Goal: Task Accomplishment & Management: Manage account settings

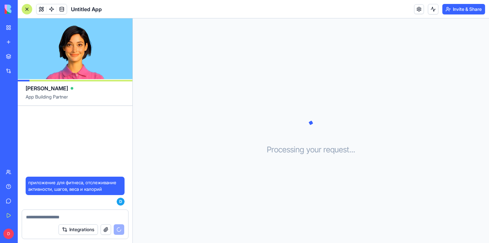
scroll to position [18, 0]
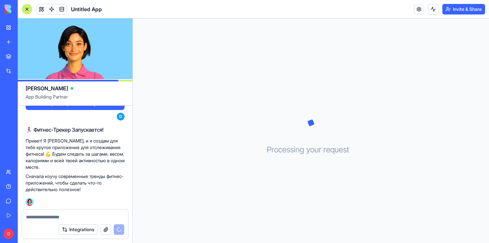
click at [73, 134] on div "🏃‍♀️ Фитнес-Трекер Запускается! Привет! Я [PERSON_NAME], и я создам для тебя кр…" at bounding box center [75, 159] width 99 height 67
click at [99, 181] on p "Сначала изучу современные тренды фитнес-приложений, чтобы сделать что-то действ…" at bounding box center [75, 183] width 99 height 20
click at [91, 194] on div "🏃‍♀️ Фитнес-Трекер Запускается! Привет! Я [PERSON_NAME], и я создам для тебя кр…" at bounding box center [75, 159] width 99 height 72
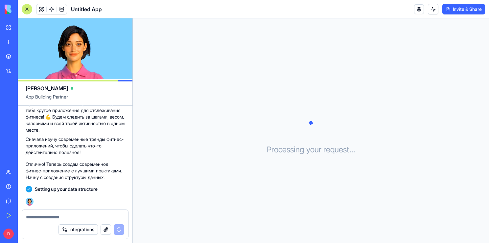
click at [104, 161] on p "Отлично! Теперь создам современное фитнес-приложение с лучшими практиками. Начн…" at bounding box center [75, 171] width 99 height 20
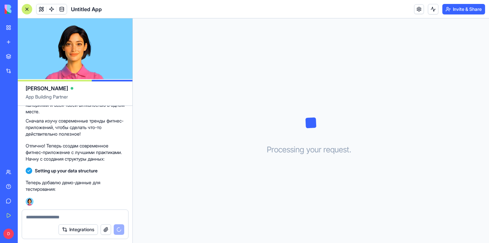
click at [116, 186] on p "Теперь добавлю демо-данные для тестирования:" at bounding box center [75, 185] width 99 height 13
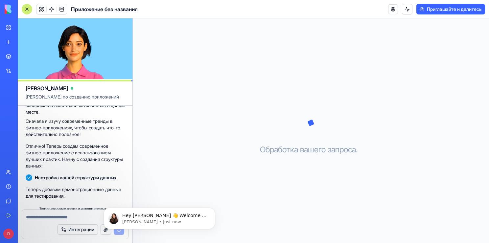
scroll to position [117, 0]
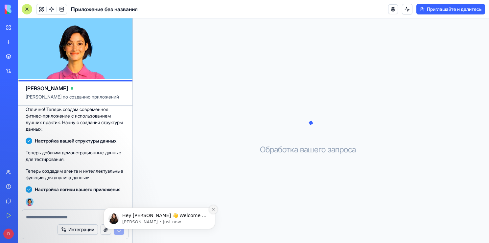
click at [212, 211] on icon "Dismiss notification" at bounding box center [213, 210] width 4 height 4
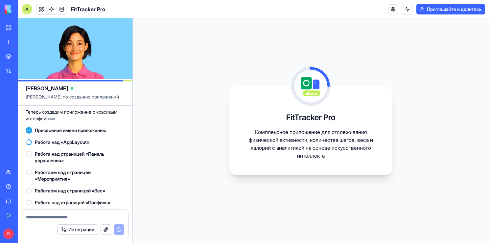
scroll to position [231, 0]
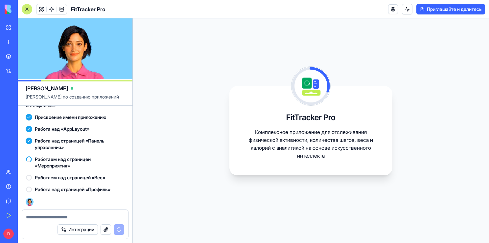
click at [102, 154] on div "Работаем над страницей «Мероприятия»" at bounding box center [75, 162] width 99 height 18
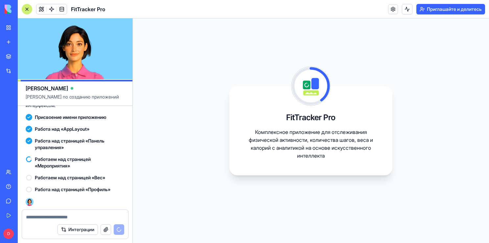
click at [103, 156] on span "Работаем над страницей «Мероприятия»" at bounding box center [80, 162] width 90 height 13
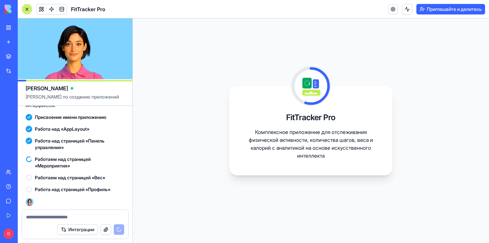
click at [102, 157] on span "Работаем над страницей «Мероприятия»" at bounding box center [80, 162] width 90 height 13
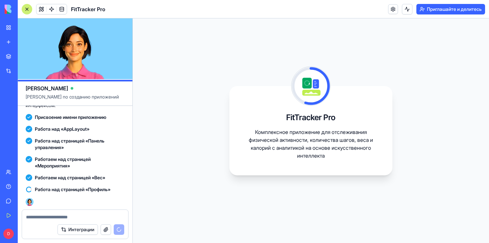
click at [118, 150] on span "Работа над страницей «Панель управления»" at bounding box center [80, 144] width 90 height 13
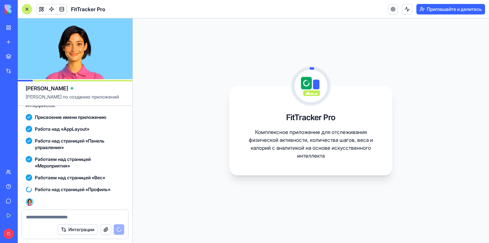
click at [102, 52] on video at bounding box center [75, 48] width 115 height 61
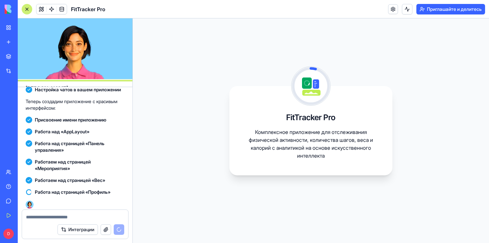
scroll to position [204, 0]
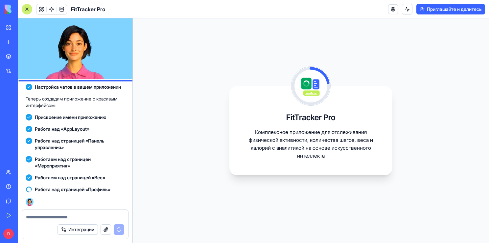
click at [93, 56] on video at bounding box center [75, 48] width 115 height 61
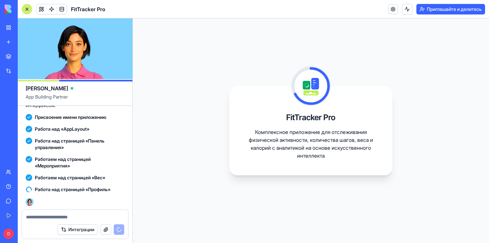
click at [79, 65] on video at bounding box center [75, 48] width 115 height 61
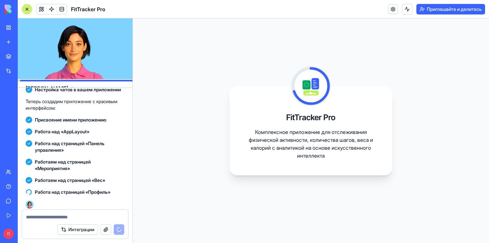
scroll to position [204, 0]
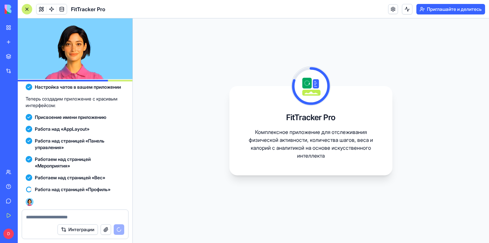
click at [112, 127] on div "Работа над «AppLayout»" at bounding box center [75, 129] width 99 height 7
click at [88, 68] on video at bounding box center [75, 48] width 115 height 61
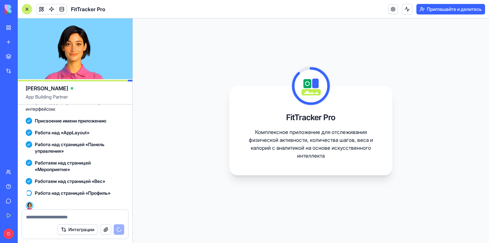
scroll to position [231, 0]
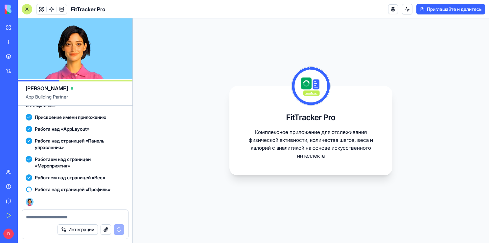
click at [58, 52] on video at bounding box center [75, 48] width 115 height 61
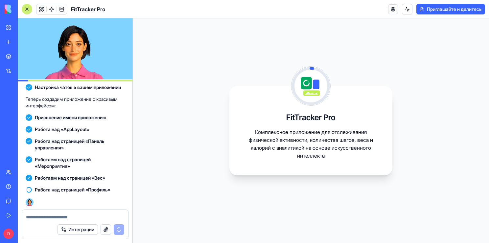
click at [58, 52] on video at bounding box center [75, 48] width 115 height 61
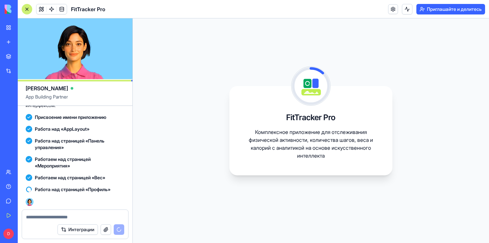
click at [61, 56] on video at bounding box center [75, 48] width 115 height 61
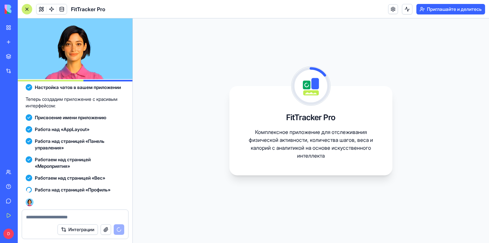
scroll to position [204, 0]
click at [109, 158] on span "Работаем над страницей «Мероприятия»" at bounding box center [80, 162] width 90 height 13
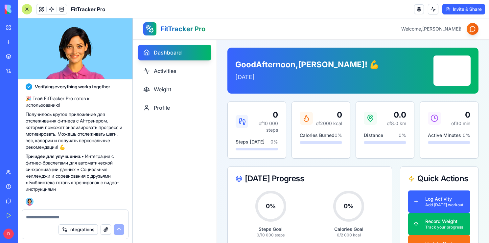
scroll to position [325, 0]
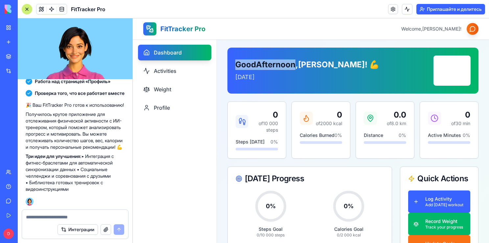
drag, startPoint x: 238, startPoint y: 62, endPoint x: 296, endPoint y: 59, distance: 57.9
click at [297, 59] on div "Good Afternoon , [PERSON_NAME] ! 💪 [DATE] Keep Going!" at bounding box center [352, 71] width 251 height 46
click at [332, 80] on p "[DATE]" at bounding box center [307, 77] width 144 height 9
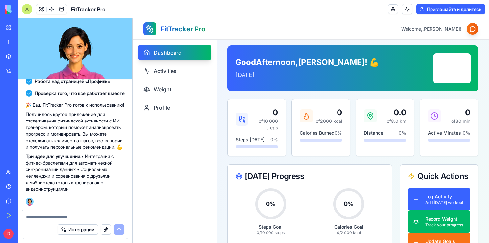
scroll to position [0, 0]
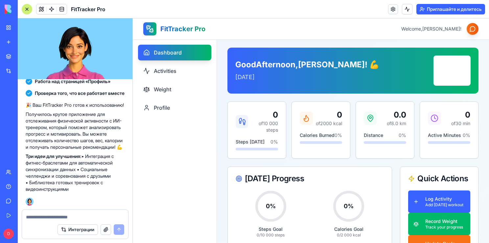
click at [320, 74] on p "[DATE]" at bounding box center [307, 77] width 144 height 9
click at [318, 77] on p "[DATE]" at bounding box center [307, 77] width 144 height 9
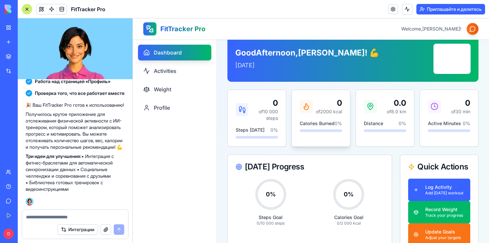
scroll to position [33, 0]
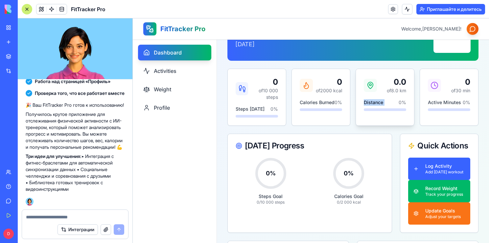
drag, startPoint x: 359, startPoint y: 102, endPoint x: 386, endPoint y: 100, distance: 26.3
click at [387, 100] on div "0.0 of 8.0 km Distance 0 %" at bounding box center [385, 94] width 58 height 50
click at [373, 128] on div "Good Afternoon , [PERSON_NAME] ! 💪 [DATE] Keep Going! 0 of 10 000 steps Steps […" at bounding box center [352, 230] width 251 height 430
click at [445, 97] on div "0 of 30 min Active Minutes 0 %" at bounding box center [449, 94] width 58 height 50
click at [324, 97] on div "0 of 2000 kcal Calories Burned 0 %" at bounding box center [321, 94] width 58 height 50
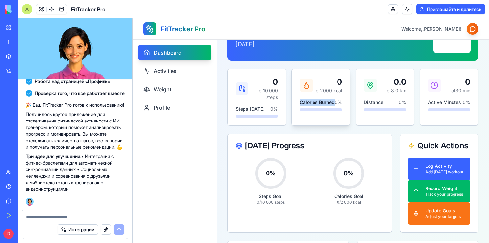
drag, startPoint x: 295, startPoint y: 100, endPoint x: 317, endPoint y: 108, distance: 23.5
click at [317, 108] on div "0 of 2000 kcal Calories Burned 0 %" at bounding box center [321, 94] width 58 height 50
click at [327, 126] on div "Good Afternoon , [PERSON_NAME] ! 💪 [DATE] Keep Going! 0 of 10 000 steps Steps […" at bounding box center [352, 230] width 251 height 430
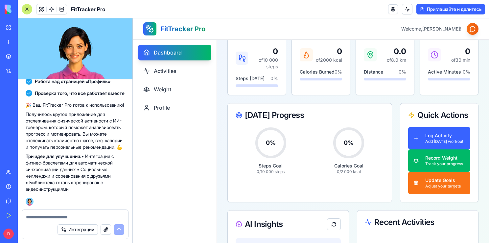
scroll to position [66, 0]
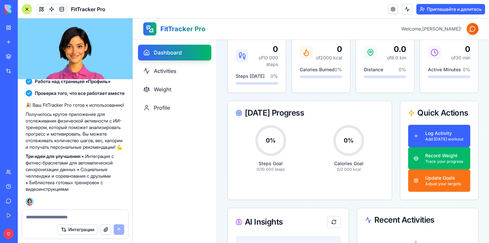
click at [316, 98] on div "Good Afternoon , [PERSON_NAME] ! 💪 [DATE] Keep Going! 0 of 10 000 steps Steps […" at bounding box center [352, 197] width 251 height 430
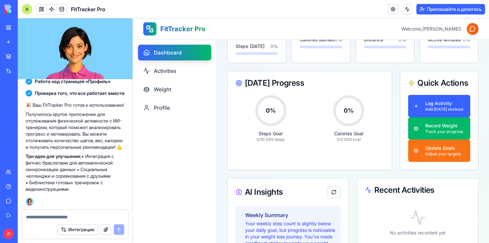
scroll to position [99, 0]
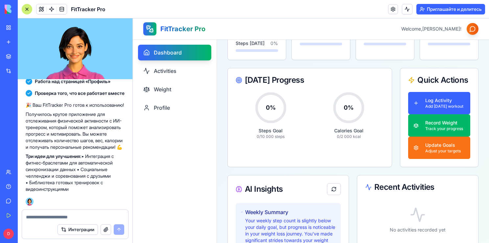
click at [220, 119] on div "Good Afternoon , [PERSON_NAME] ! 💪 [DATE] Keep Going! 0 of 10 000 steps Steps […" at bounding box center [353, 164] width 272 height 446
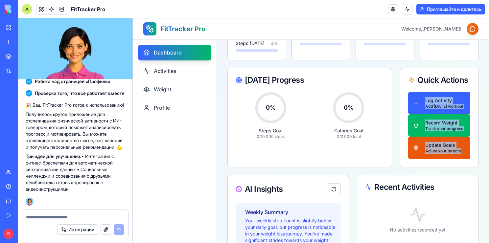
drag, startPoint x: 394, startPoint y: 101, endPoint x: 459, endPoint y: 152, distance: 82.8
click at [459, 152] on div "[DATE] Progress 0 % Steps Goal 0 / 10 000 steps 0 % Calories Goal 0 / 2 000 kca…" at bounding box center [352, 117] width 251 height 99
click at [472, 117] on div "Log Activity Add [DATE] workout Record Weight Track your progress Update Goals …" at bounding box center [439, 129] width 78 height 75
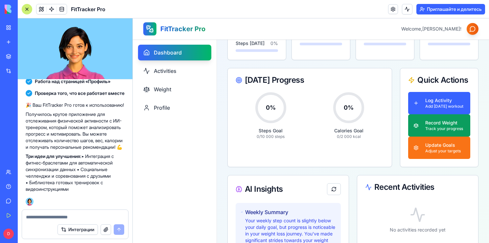
click at [446, 121] on div "Record Weight" at bounding box center [444, 123] width 38 height 7
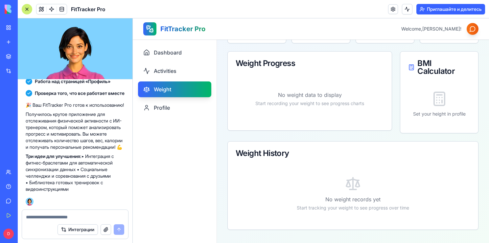
scroll to position [73, 0]
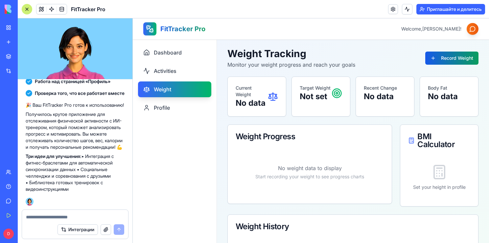
click at [432, 60] on button "Record Weight" at bounding box center [451, 58] width 53 height 13
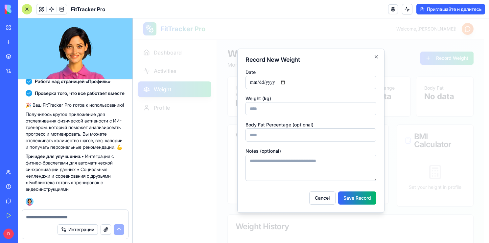
click at [290, 108] on input "Weight (kg)" at bounding box center [310, 108] width 131 height 13
type input "**"
click at [286, 131] on input "Body Fat Percentage (optional)" at bounding box center [310, 134] width 131 height 13
type input "*"
click at [344, 196] on button "Save Record" at bounding box center [357, 197] width 38 height 13
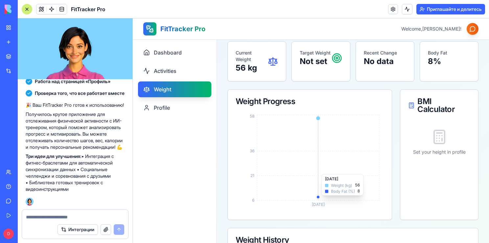
scroll to position [33, 0]
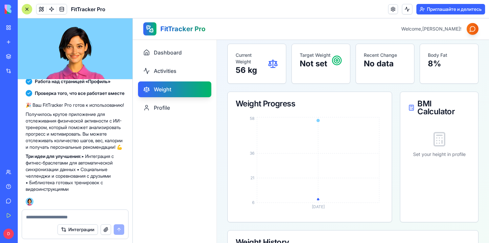
drag, startPoint x: 193, startPoint y: 118, endPoint x: 188, endPoint y: 110, distance: 9.0
click at [192, 118] on div "Dashboard Activities Weight Profile" at bounding box center [175, 79] width 84 height 81
click at [188, 109] on link "Profile" at bounding box center [174, 108] width 73 height 16
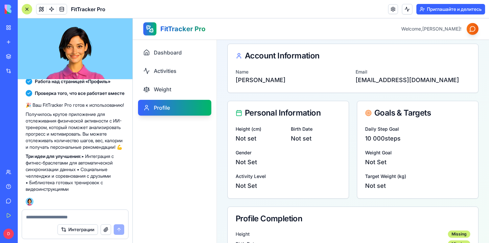
click at [248, 140] on p "Not set" at bounding box center [260, 138] width 50 height 9
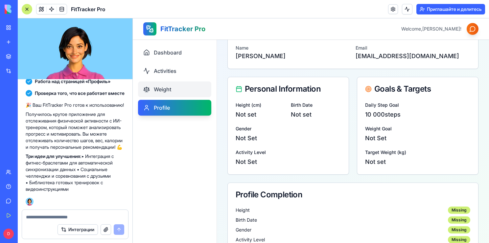
scroll to position [54, 0]
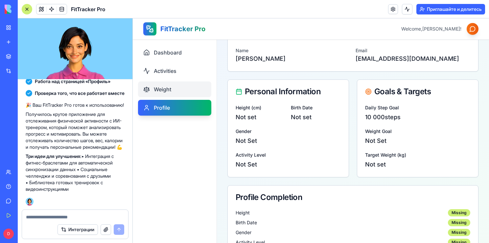
click at [178, 92] on link "Weight" at bounding box center [174, 89] width 73 height 16
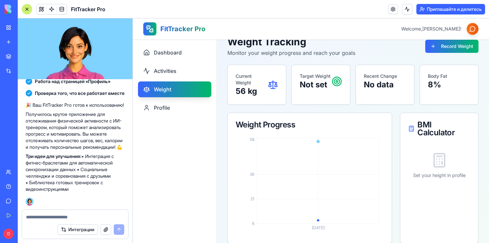
scroll to position [33, 0]
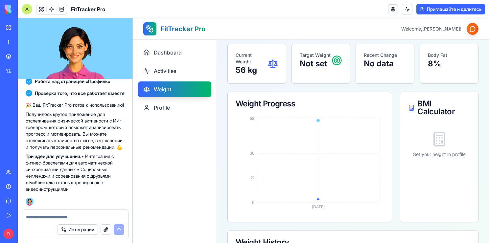
click at [435, 142] on icon at bounding box center [439, 139] width 16 height 16
click at [422, 155] on p "Set your height in profile" at bounding box center [439, 154] width 62 height 7
click at [181, 109] on link "Profile" at bounding box center [174, 108] width 73 height 16
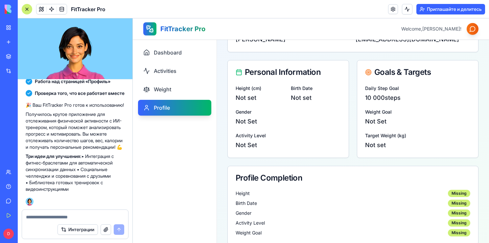
scroll to position [87, 0]
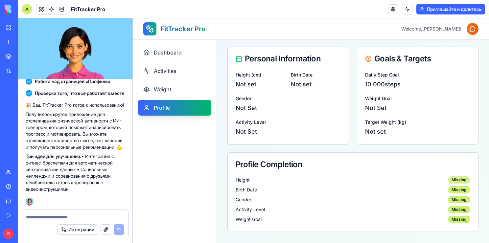
click at [448, 180] on div "Missing" at bounding box center [459, 179] width 22 height 7
click at [412, 182] on div "Height Missing" at bounding box center [352, 179] width 234 height 7
drag, startPoint x: 242, startPoint y: 178, endPoint x: 351, endPoint y: 183, distance: 109.4
click at [243, 179] on span "Height" at bounding box center [242, 180] width 14 height 7
click at [448, 178] on div "Missing" at bounding box center [459, 179] width 22 height 7
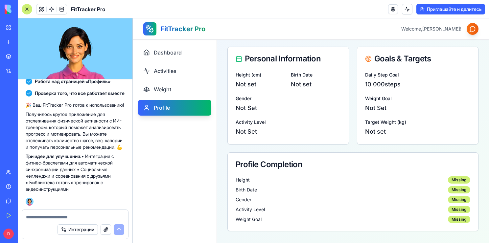
click at [437, 167] on div "Profile Completion" at bounding box center [352, 165] width 234 height 8
click at [459, 180] on div "Missing" at bounding box center [459, 179] width 22 height 7
click at [452, 180] on div "Missing" at bounding box center [459, 179] width 22 height 7
click at [315, 185] on div "Height Missing Birth Date Missing Gender Missing Activity Level Missing Weight …" at bounding box center [352, 199] width 234 height 47
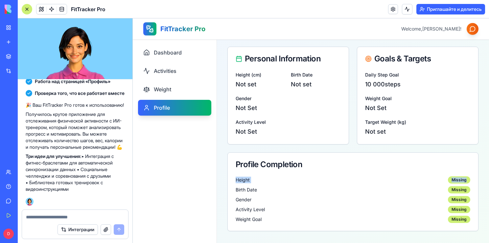
drag, startPoint x: 438, startPoint y: 175, endPoint x: 467, endPoint y: 177, distance: 29.3
click at [467, 177] on div "Profile Completion Height Missing Birth Date Missing Gender Missing Activity Le…" at bounding box center [352, 191] width 251 height 79
click at [437, 182] on div "Height Missing" at bounding box center [352, 179] width 234 height 7
drag, startPoint x: 446, startPoint y: 180, endPoint x: 453, endPoint y: 180, distance: 7.2
click at [453, 180] on div "Missing" at bounding box center [459, 179] width 22 height 7
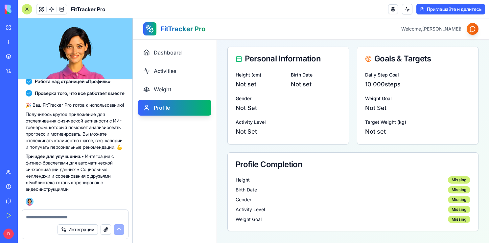
click at [440, 199] on div "Gender Missing" at bounding box center [352, 199] width 234 height 7
click at [453, 210] on div "Missing" at bounding box center [459, 209] width 22 height 7
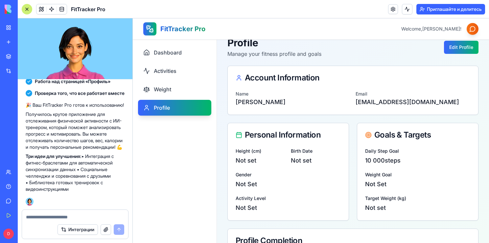
scroll to position [0, 0]
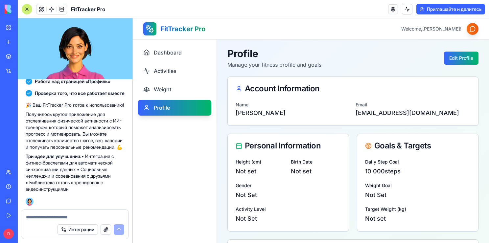
click at [454, 45] on div "Profile Manage your fitness profile and goals Edit Profile Account Information …" at bounding box center [353, 183] width 272 height 286
click at [454, 59] on button "Edit Profile" at bounding box center [461, 58] width 34 height 13
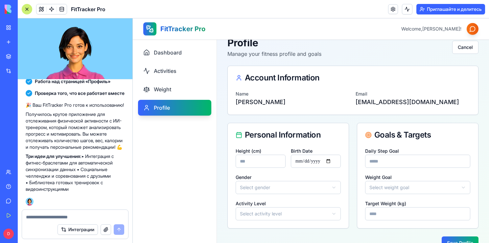
scroll to position [30, 0]
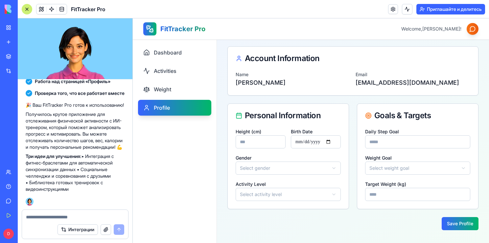
click at [270, 141] on input "Height (cm)" at bounding box center [260, 141] width 50 height 13
type input "***"
click at [266, 166] on html "**********" at bounding box center [311, 115] width 356 height 255
click at [262, 191] on html "**********" at bounding box center [311, 115] width 356 height 255
click at [393, 194] on input "Target Weight (kg)" at bounding box center [417, 194] width 105 height 13
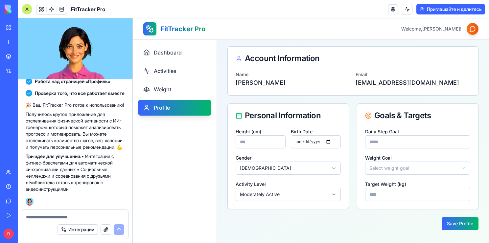
type input "*"
type input "**"
click at [410, 177] on div "**********" at bounding box center [417, 167] width 121 height 81
click at [402, 170] on html "**********" at bounding box center [311, 115] width 356 height 255
click at [442, 224] on button "Save Profile" at bounding box center [459, 223] width 37 height 13
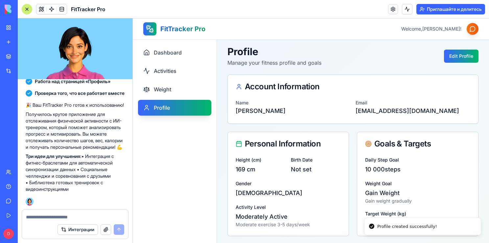
scroll to position [0, 0]
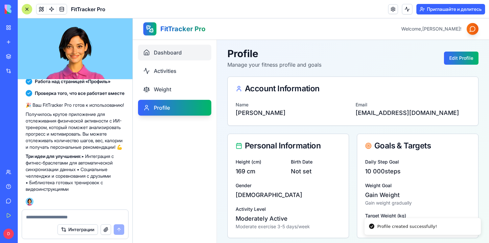
click at [175, 52] on span "Dashboard" at bounding box center [168, 53] width 28 height 8
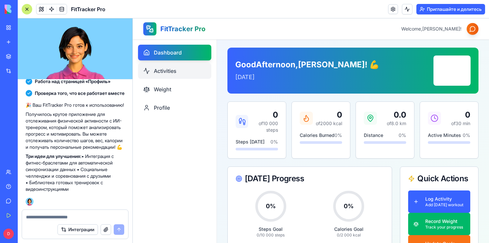
click at [185, 76] on link "Activities" at bounding box center [174, 71] width 73 height 16
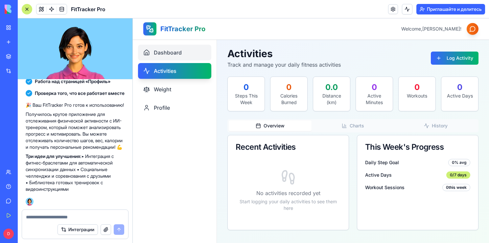
click at [172, 47] on link "Dashboard" at bounding box center [174, 53] width 73 height 16
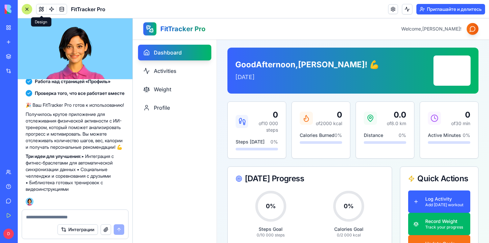
click at [41, 9] on span at bounding box center [41, 9] width 18 height 18
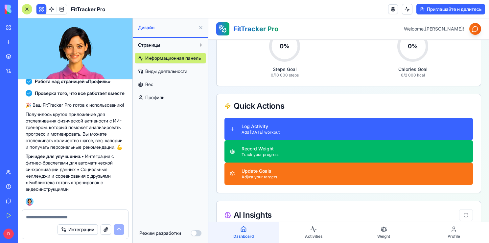
scroll to position [131, 0]
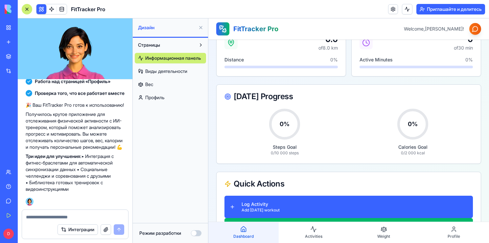
click at [38, 8] on button at bounding box center [41, 9] width 10 height 10
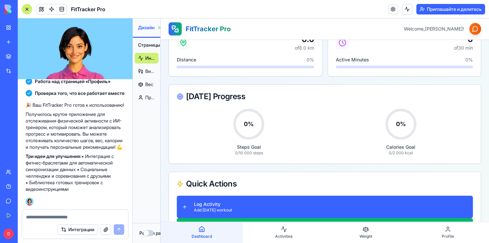
scroll to position [117, 0]
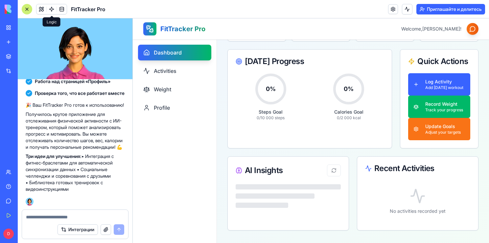
click at [45, 11] on span at bounding box center [51, 9] width 18 height 18
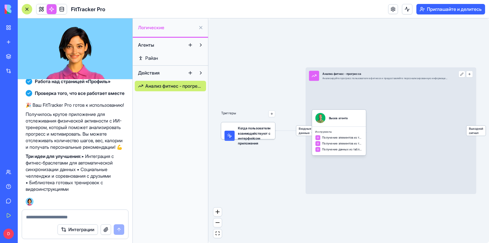
drag, startPoint x: 279, startPoint y: 168, endPoint x: 257, endPoint y: 158, distance: 24.0
click at [256, 159] on div "Триггеры Когда пользователи взаимодействуют с интерфейсом приложения Входные да…" at bounding box center [348, 130] width 280 height 225
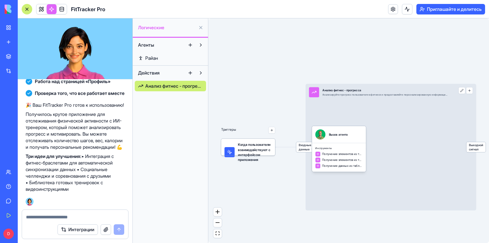
drag, startPoint x: 285, startPoint y: 115, endPoint x: 254, endPoint y: 105, distance: 32.7
click at [63, 8] on span at bounding box center [62, 9] width 18 height 18
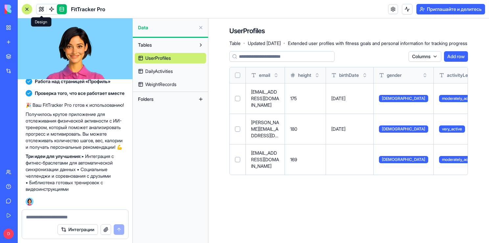
click at [41, 8] on link at bounding box center [41, 9] width 10 height 10
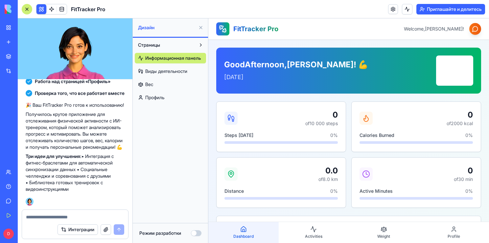
click at [183, 43] on button "Страницы" at bounding box center [165, 45] width 61 height 11
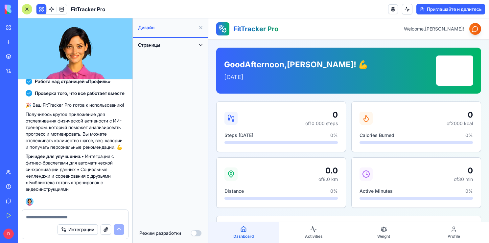
click at [184, 43] on button "Страницы" at bounding box center [165, 45] width 61 height 11
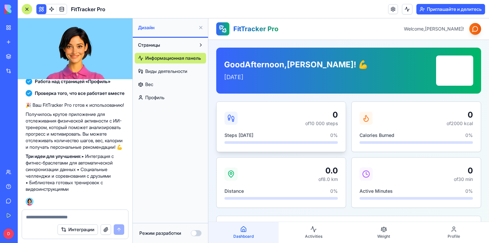
click at [287, 114] on div "0 of 10 000 steps" at bounding box center [280, 118] width 113 height 17
click at [311, 234] on span "Activities" at bounding box center [313, 236] width 17 height 5
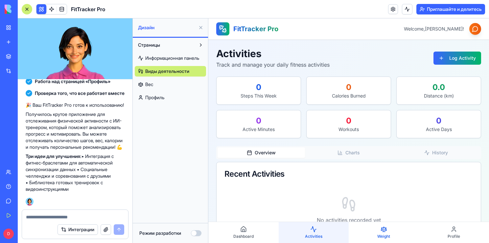
click at [369, 233] on link "Weight" at bounding box center [383, 232] width 70 height 21
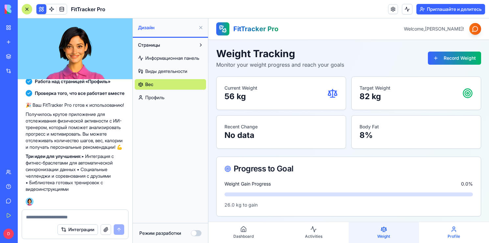
click at [431, 234] on link "Profile" at bounding box center [454, 232] width 70 height 21
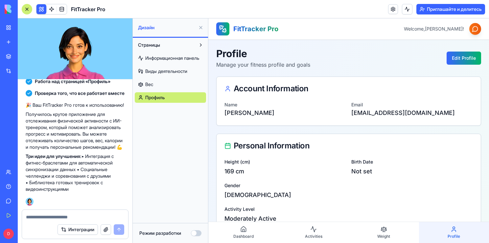
click at [194, 236] on button "Режим разработки" at bounding box center [196, 233] width 11 height 6
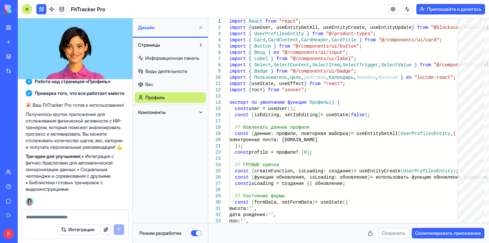
click at [173, 82] on link "Вес" at bounding box center [170, 84] width 71 height 11
type textarea "**********"
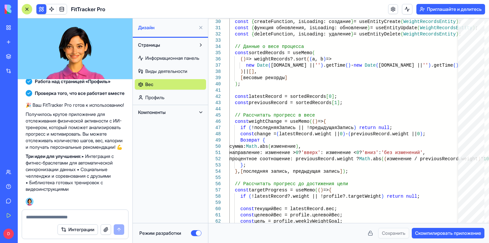
click at [199, 234] on button "Режим разработки" at bounding box center [196, 233] width 11 height 6
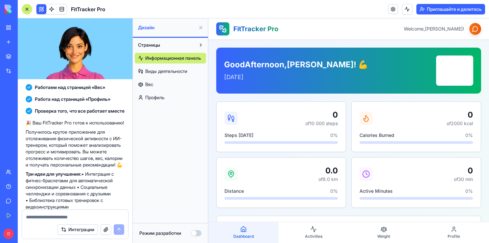
scroll to position [292, 0]
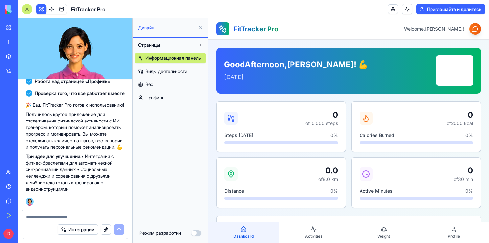
scroll to position [332, 0]
drag, startPoint x: 291, startPoint y: 98, endPoint x: 248, endPoint y: 113, distance: 45.9
click at [60, 214] on textarea at bounding box center [75, 217] width 98 height 7
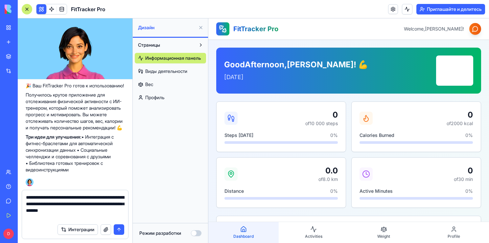
type textarea "**********"
click at [118, 231] on button "submit" at bounding box center [119, 229] width 11 height 11
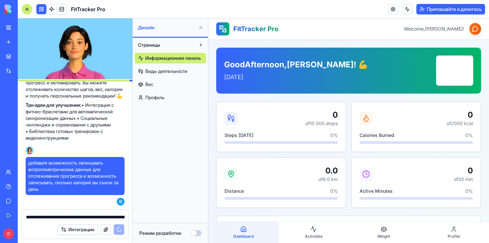
scroll to position [383, 0]
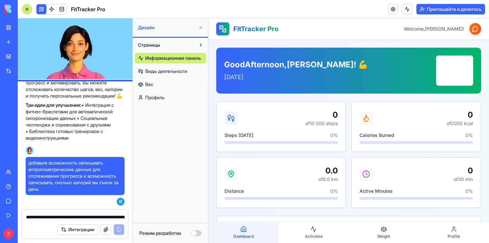
click at [100, 146] on div "🎉 Ваш FitTracker Pro готов к использованию! Получилось крутое приложение для от…" at bounding box center [75, 102] width 99 height 109
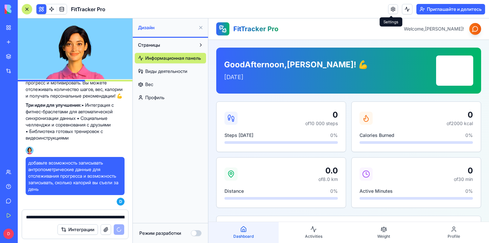
click at [389, 11] on link at bounding box center [393, 9] width 10 height 10
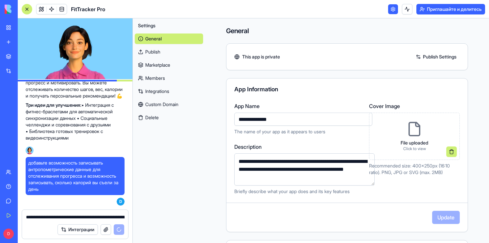
click at [390, 10] on link at bounding box center [393, 9] width 10 height 10
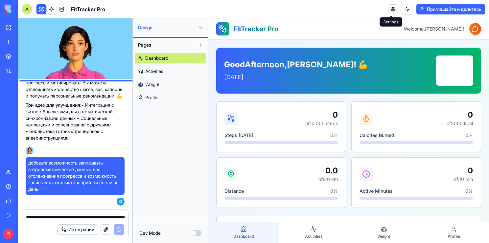
click at [390, 11] on link at bounding box center [393, 9] width 10 height 10
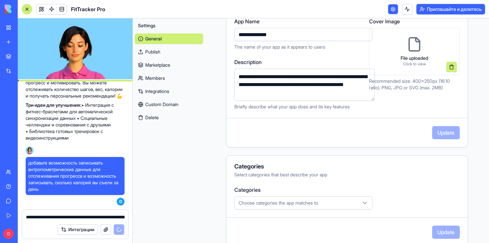
scroll to position [164, 0]
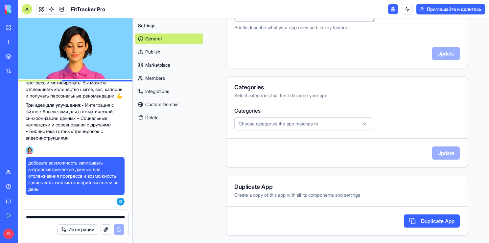
click at [352, 193] on div "Create a copy of this app with all its components and settings" at bounding box center [346, 195] width 225 height 7
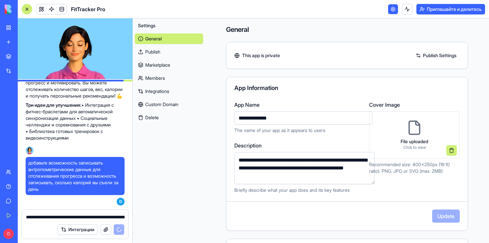
scroll to position [0, 0]
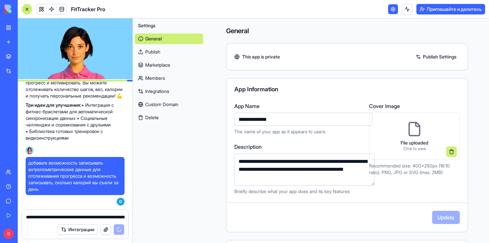
click at [388, 8] on link at bounding box center [393, 9] width 10 height 10
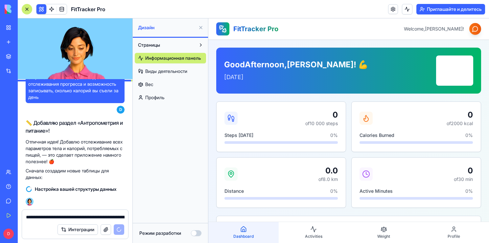
scroll to position [475, 0]
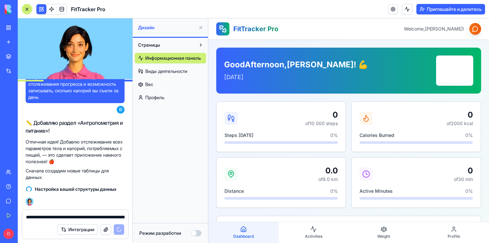
click at [67, 131] on h2 "📏 Добавляю раздел «Антропометрия и питание»!" at bounding box center [75, 127] width 99 height 16
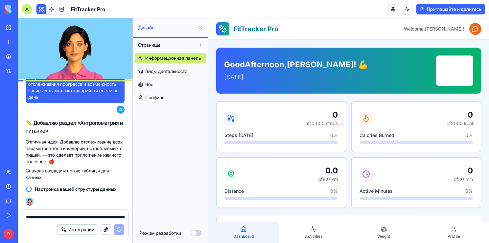
click at [64, 131] on h2 "📏 Добавляю раздел «Антропометрия и питание»!" at bounding box center [75, 127] width 99 height 16
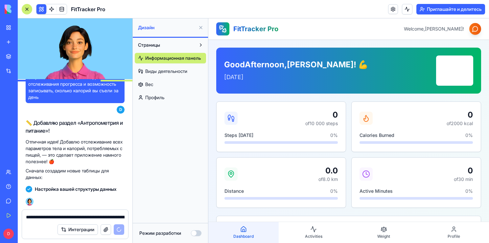
click at [199, 26] on button at bounding box center [200, 27] width 11 height 11
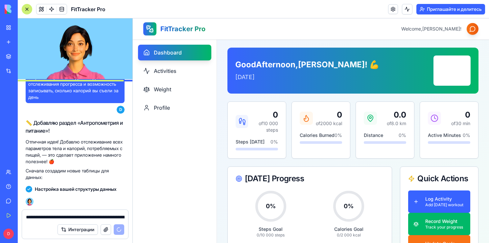
click at [220, 74] on div "Good Afternoon , [PERSON_NAME] ! 💪 [DATE] Keep Going! 0 of 10 000 steps Steps […" at bounding box center [353, 198] width 272 height 316
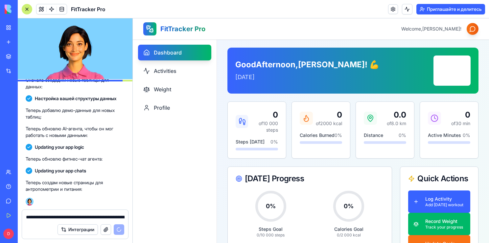
scroll to position [648, 0]
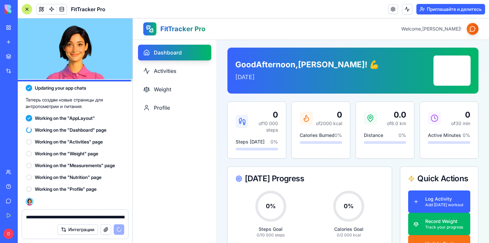
click at [105, 119] on div "Working on the "AppLayout"" at bounding box center [75, 118] width 99 height 7
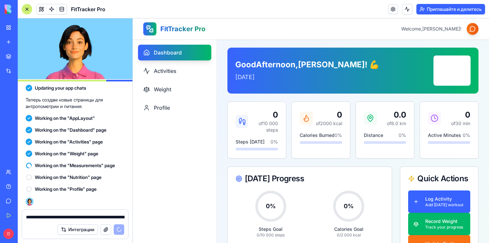
click at [155, 144] on nav "Dashboard Activities Weight Profile" at bounding box center [175, 141] width 84 height 204
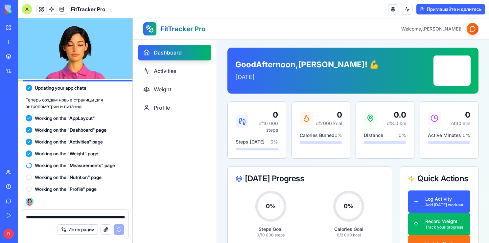
click at [152, 144] on nav "Dashboard Activities Weight Profile" at bounding box center [175, 141] width 84 height 204
click at [25, 8] on div at bounding box center [27, 9] width 11 height 11
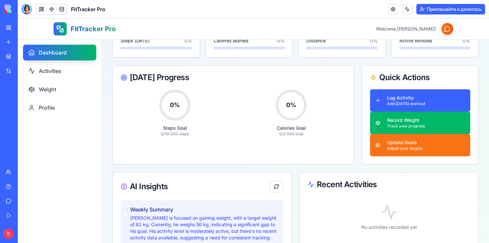
scroll to position [99, 0]
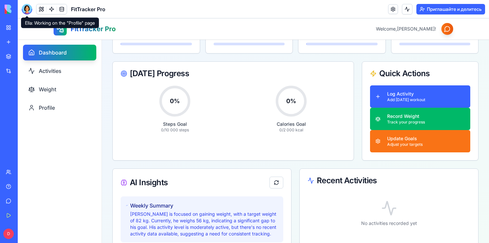
click at [29, 11] on div at bounding box center [27, 9] width 11 height 11
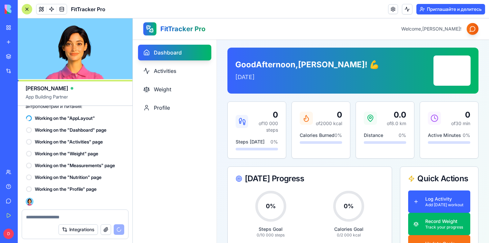
scroll to position [668, 0]
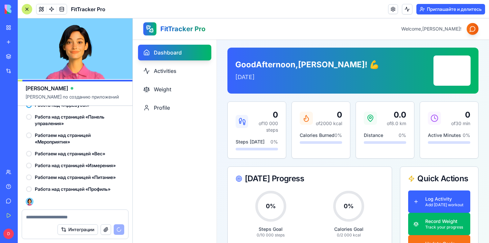
click at [16, 27] on div "Мое Рабочее Пространство" at bounding box center [20, 27] width 9 height 7
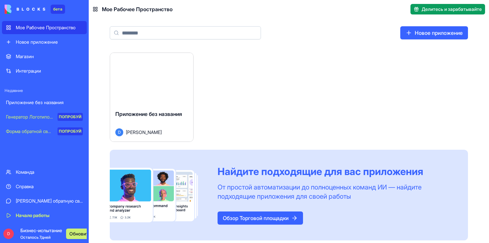
click at [241, 88] on div "Запуск Приложение без названия D данильсенковы Найдите подходящие для вас прило…" at bounding box center [289, 147] width 358 height 188
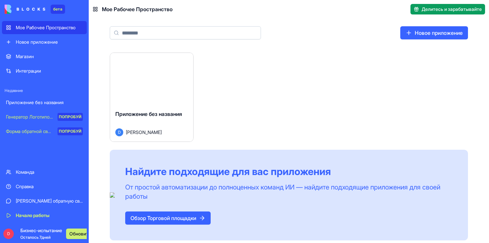
click at [81, 40] on div "Новое приложение" at bounding box center [49, 42] width 67 height 7
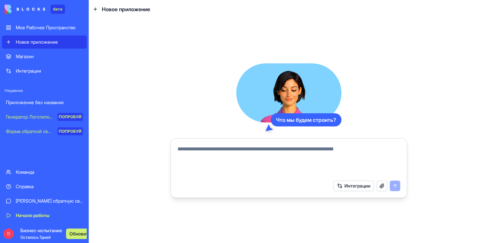
click at [77, 29] on div "Мое Рабочее Пространство" at bounding box center [49, 27] width 67 height 7
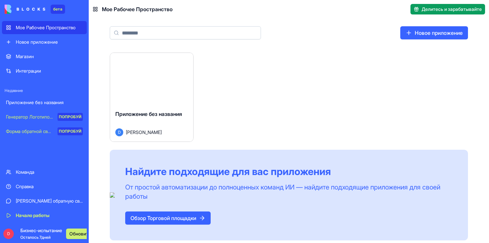
click at [58, 70] on div "Интеграции" at bounding box center [49, 71] width 67 height 7
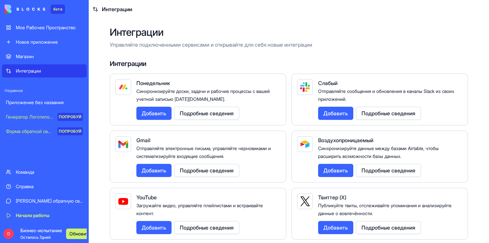
click at [50, 30] on div "Мое Рабочее Пространство" at bounding box center [49, 27] width 67 height 7
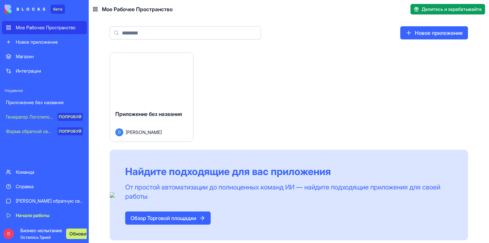
click at [45, 218] on div "Начало работы" at bounding box center [49, 215] width 67 height 7
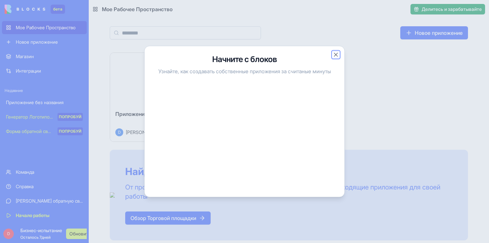
click at [335, 55] on button "Закрыть" at bounding box center [335, 55] width 7 height 7
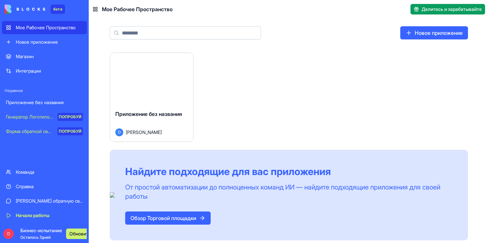
click at [60, 27] on div "Мое Рабочее Пространство" at bounding box center [49, 27] width 67 height 7
click at [148, 79] on button "Запуск" at bounding box center [151, 78] width 49 height 13
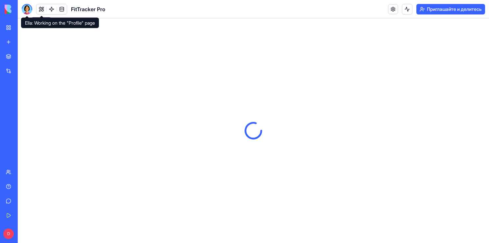
click at [24, 8] on div at bounding box center [27, 9] width 11 height 11
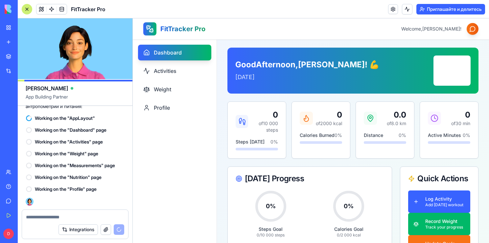
scroll to position [668, 0]
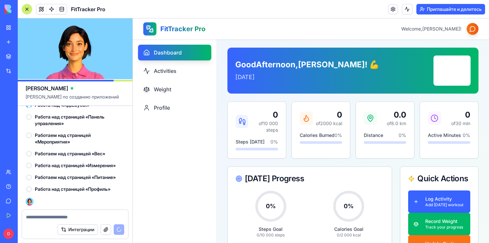
click at [24, 28] on div "Мое Рабочее Пространство" at bounding box center [20, 27] width 9 height 7
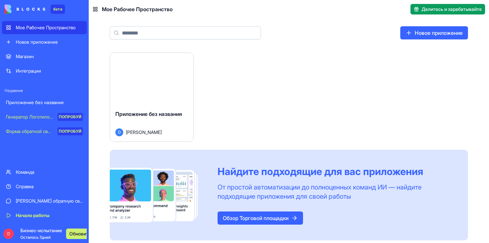
click at [374, 68] on div "Запуск Приложение без названия D данильсенковы Найдите подходящие для вас прило…" at bounding box center [289, 147] width 358 height 188
